Goal: Task Accomplishment & Management: Manage account settings

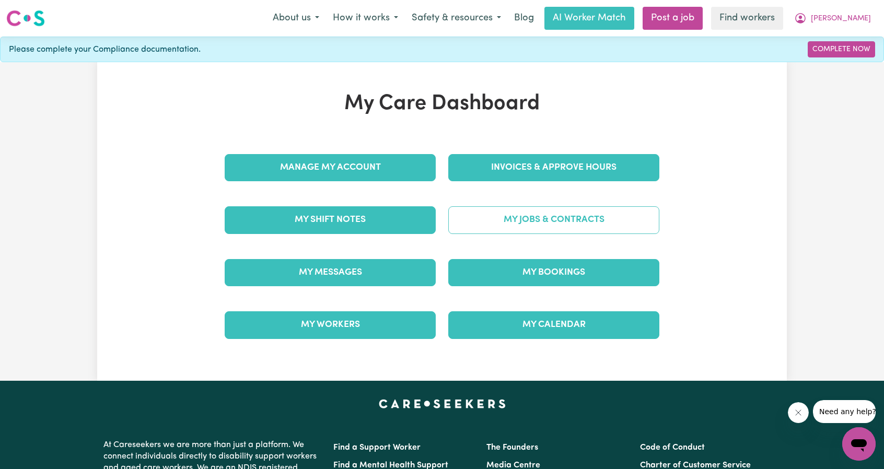
click at [498, 210] on link "My Jobs & Contracts" at bounding box center [553, 219] width 211 height 27
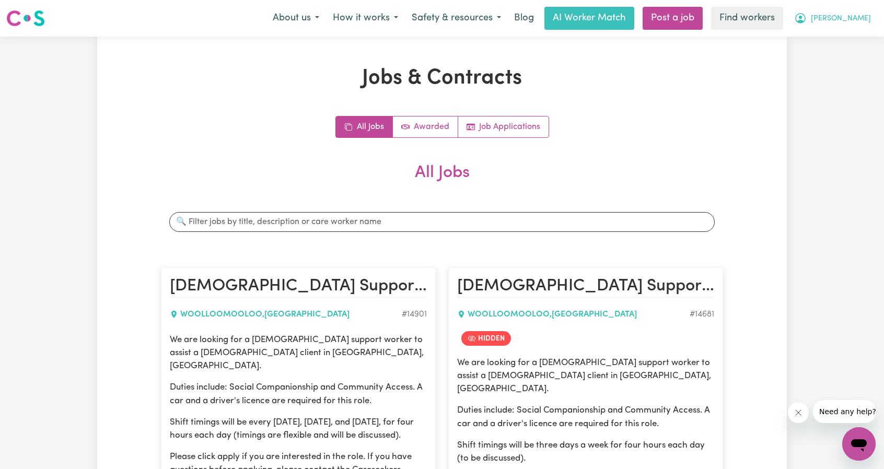
click at [860, 8] on button "[PERSON_NAME]" at bounding box center [832, 18] width 90 height 22
click at [815, 66] on link "Logout" at bounding box center [835, 60] width 83 height 20
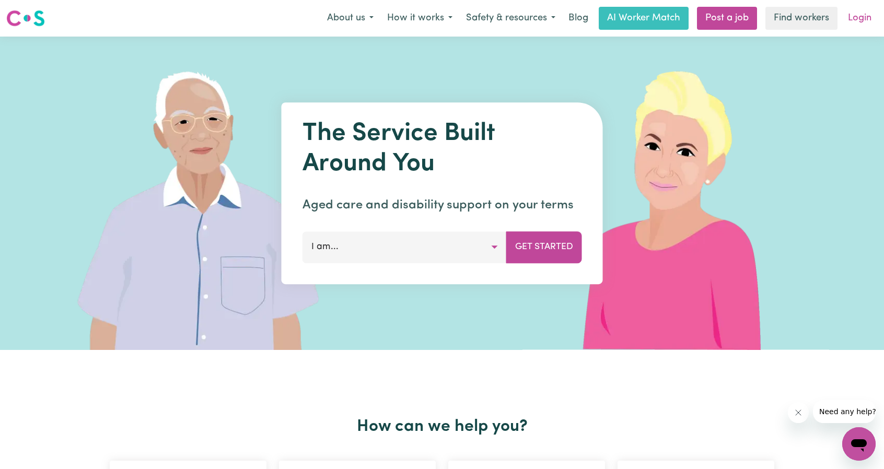
click at [859, 28] on link "Login" at bounding box center [859, 18] width 36 height 23
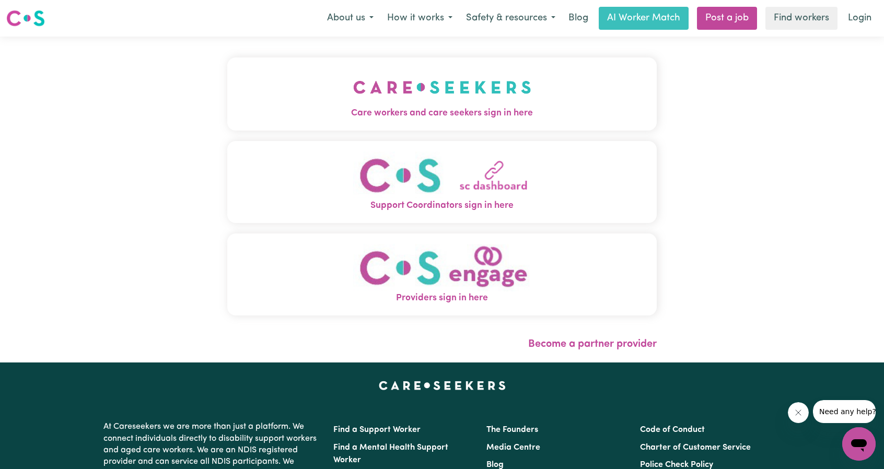
click at [364, 82] on img "Care workers and care seekers sign in here" at bounding box center [442, 87] width 178 height 39
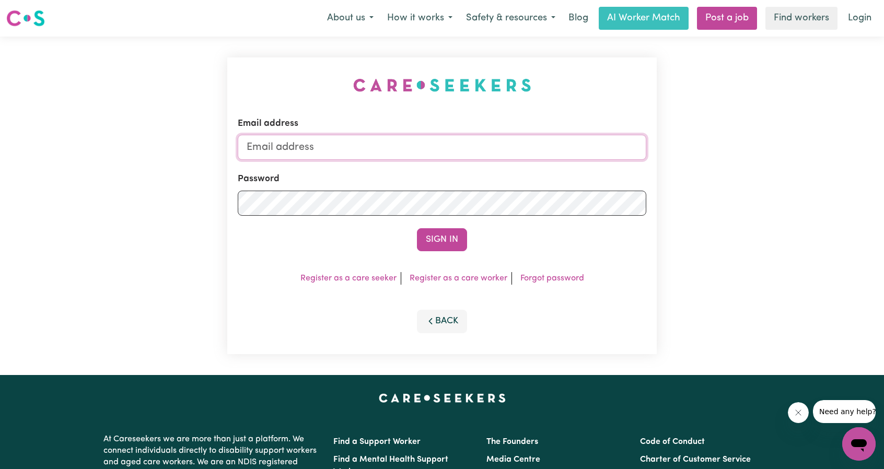
click at [393, 149] on input "Email address" at bounding box center [442, 147] width 408 height 25
drag, startPoint x: 300, startPoint y: 148, endPoint x: 535, endPoint y: 160, distance: 234.8
click at [534, 160] on input "[EMAIL_ADDRESS][PERSON_NAME][DOMAIN_NAME]" at bounding box center [442, 147] width 408 height 25
paste input "silvanafortunato"
type input "[EMAIL_ADDRESS][DOMAIN_NAME]"
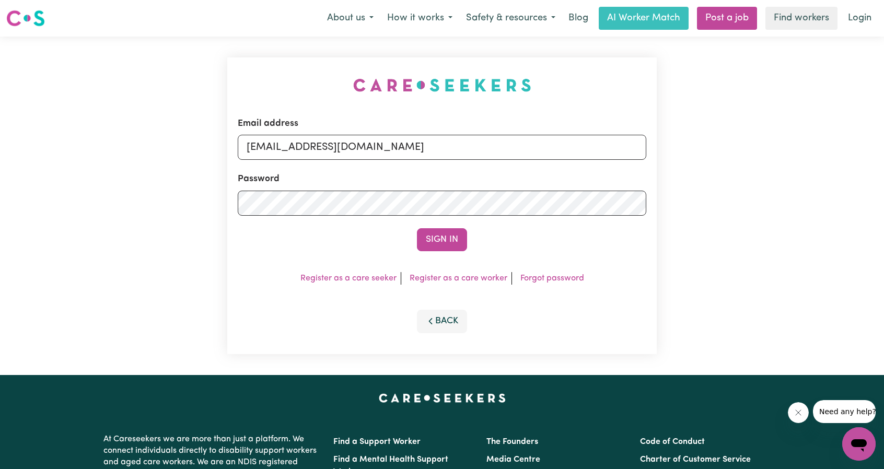
click at [458, 251] on div "Email address [EMAIL_ADDRESS][DOMAIN_NAME] Password Sign In Register as a care …" at bounding box center [441, 205] width 429 height 297
click at [451, 243] on button "Sign In" at bounding box center [442, 239] width 50 height 23
